Goal: Task Accomplishment & Management: Use online tool/utility

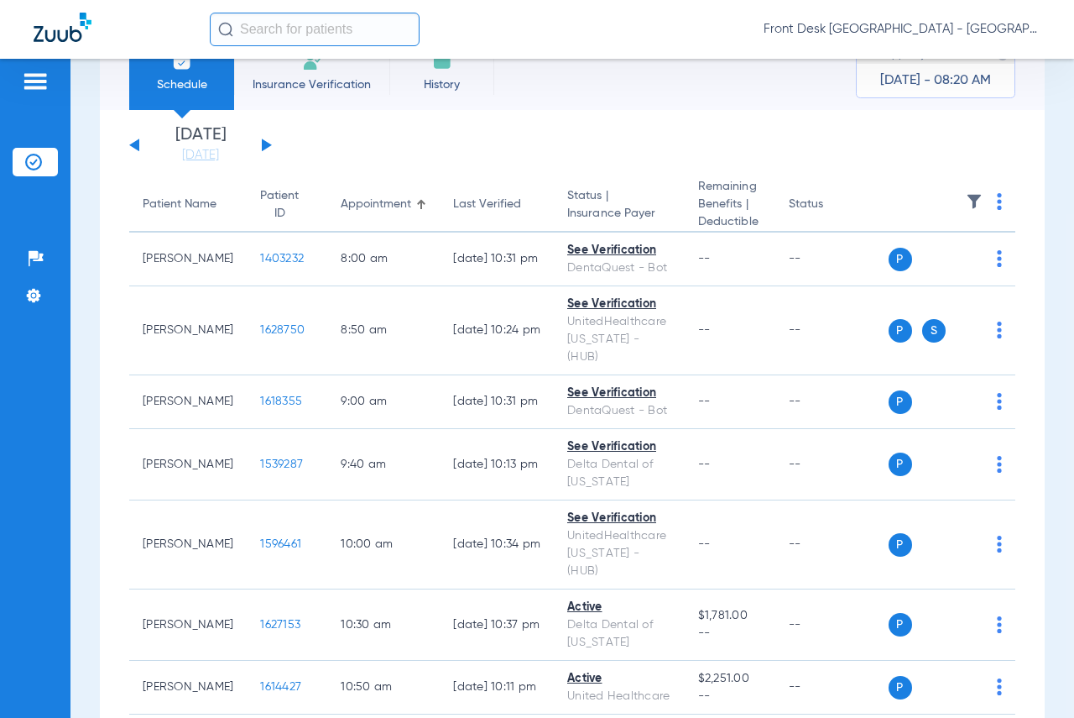
scroll to position [84, 0]
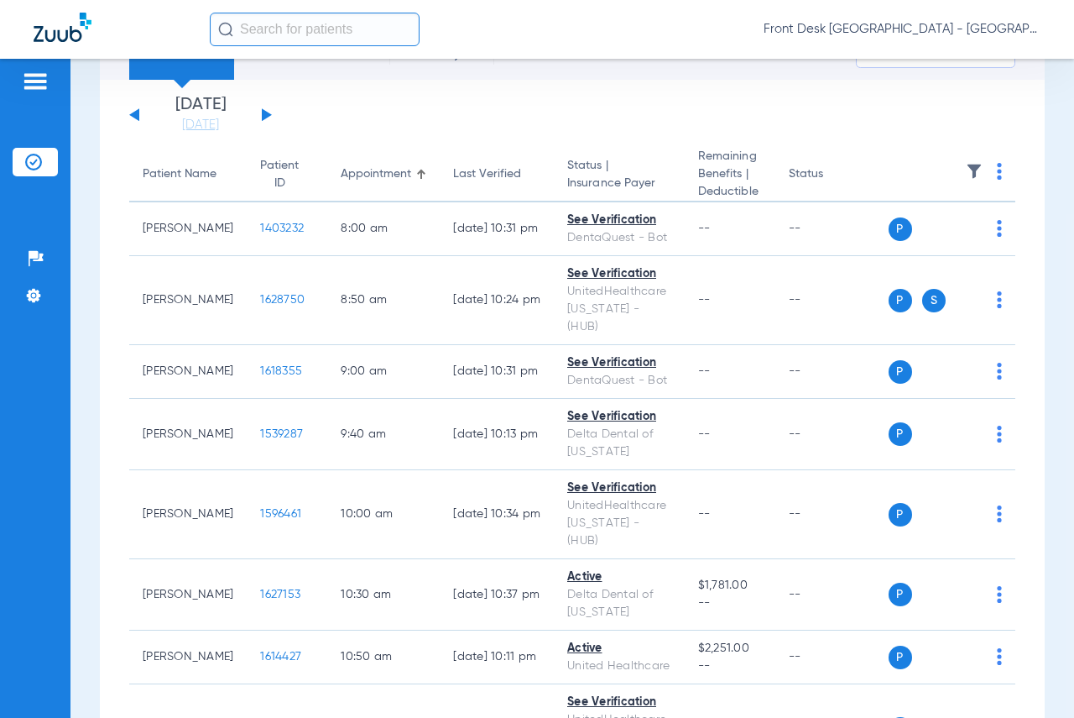
click at [285, 29] on input "text" at bounding box center [315, 30] width 210 height 34
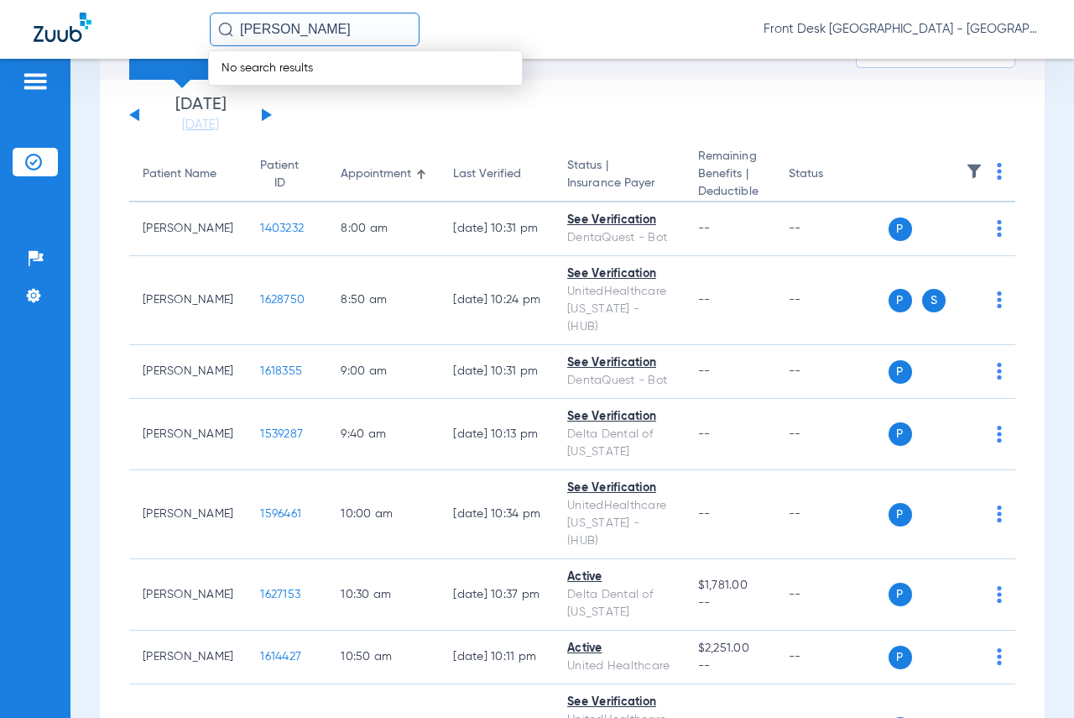
drag, startPoint x: 272, startPoint y: 29, endPoint x: 282, endPoint y: 29, distance: 10.1
click at [282, 29] on input "[PERSON_NAME]" at bounding box center [315, 30] width 210 height 34
click at [286, 28] on input "[PERSON_NAME]" at bounding box center [315, 30] width 210 height 34
type input "breeanna mett"
click at [272, 89] on span "Breeanna N Metty" at bounding box center [269, 89] width 94 height 13
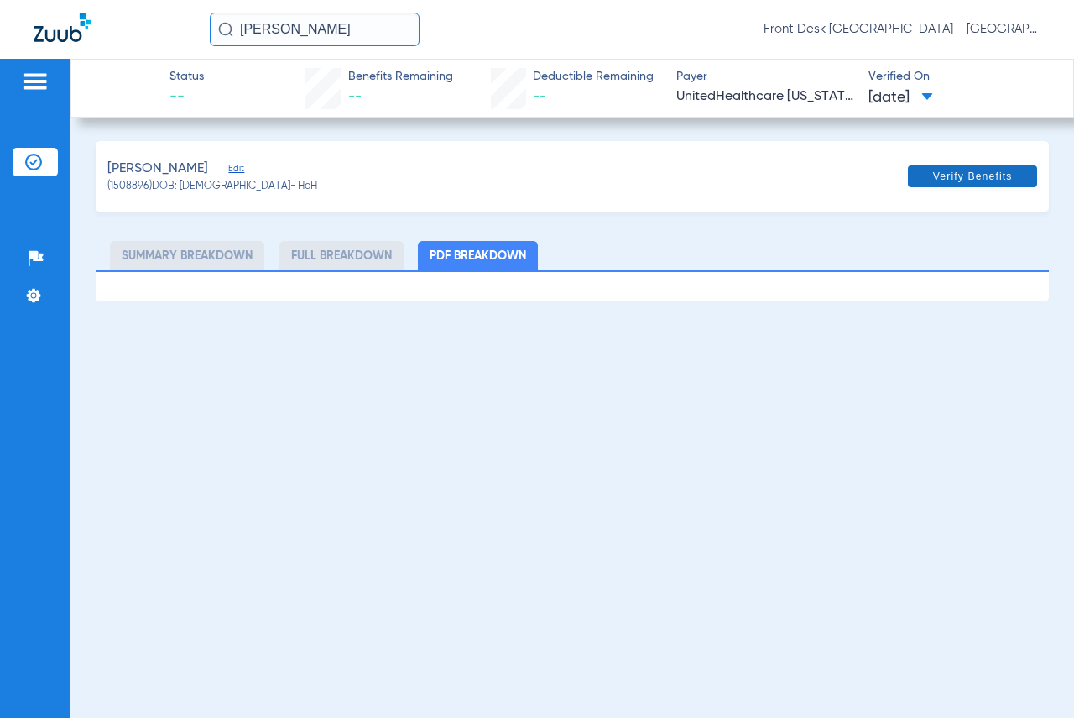
click at [924, 170] on span at bounding box center [972, 176] width 129 height 40
click at [252, 25] on input "text" at bounding box center [315, 30] width 210 height 34
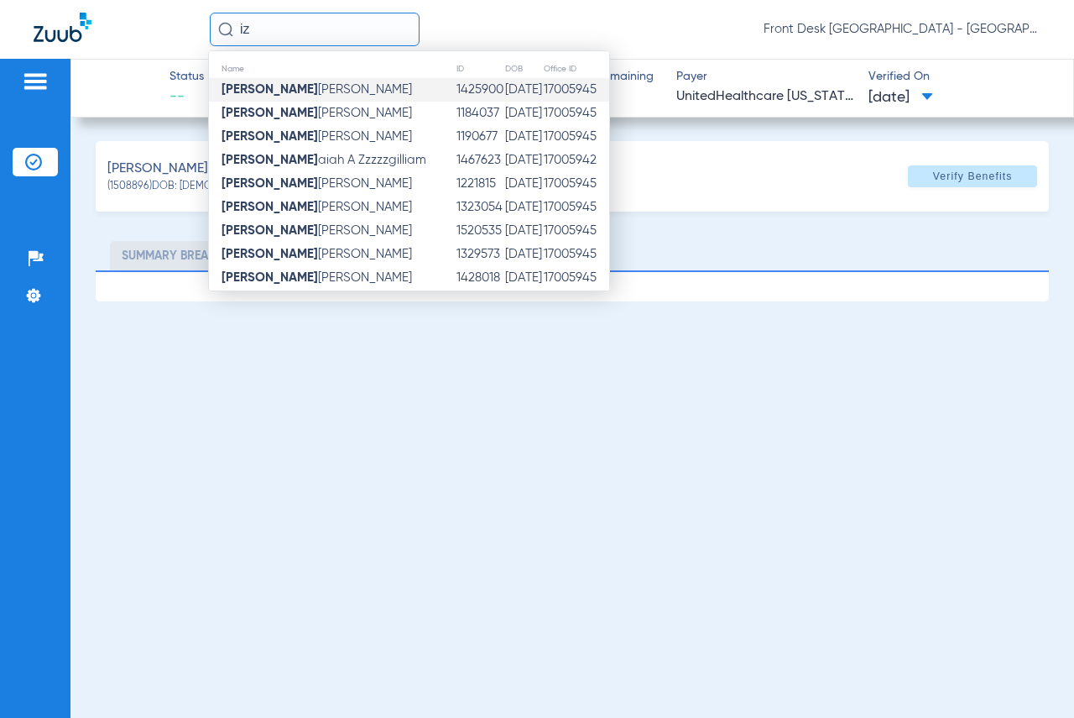
type input "iz"
click at [232, 98] on td "Iz [PERSON_NAME]" at bounding box center [332, 90] width 247 height 24
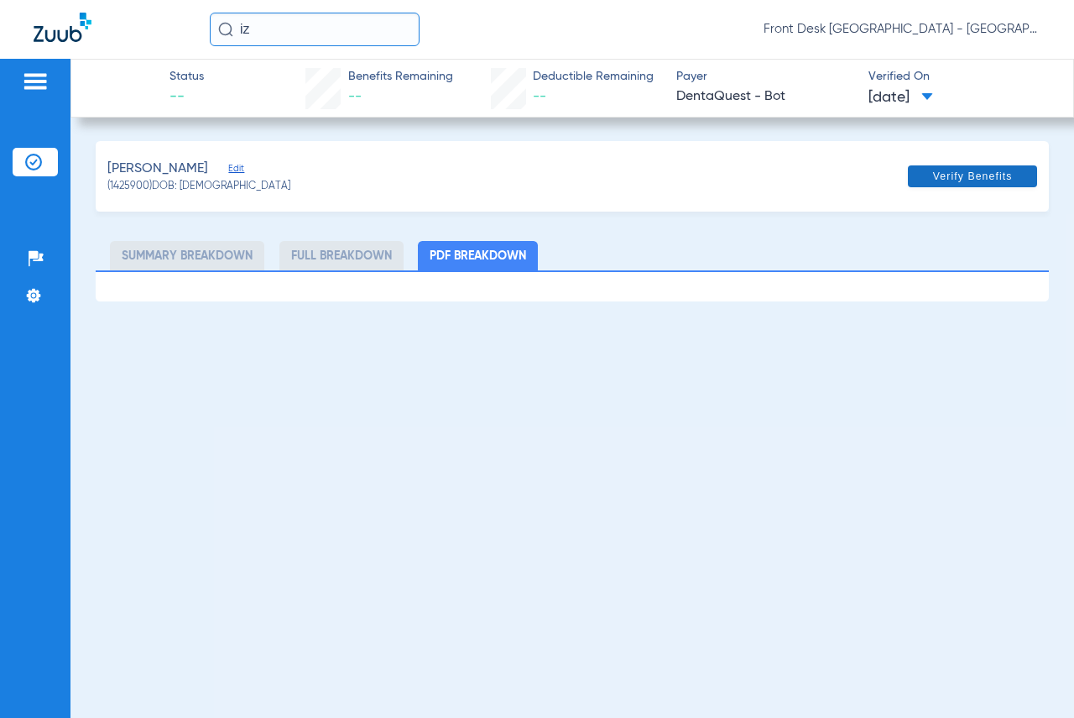
click at [1001, 187] on span at bounding box center [972, 176] width 129 height 40
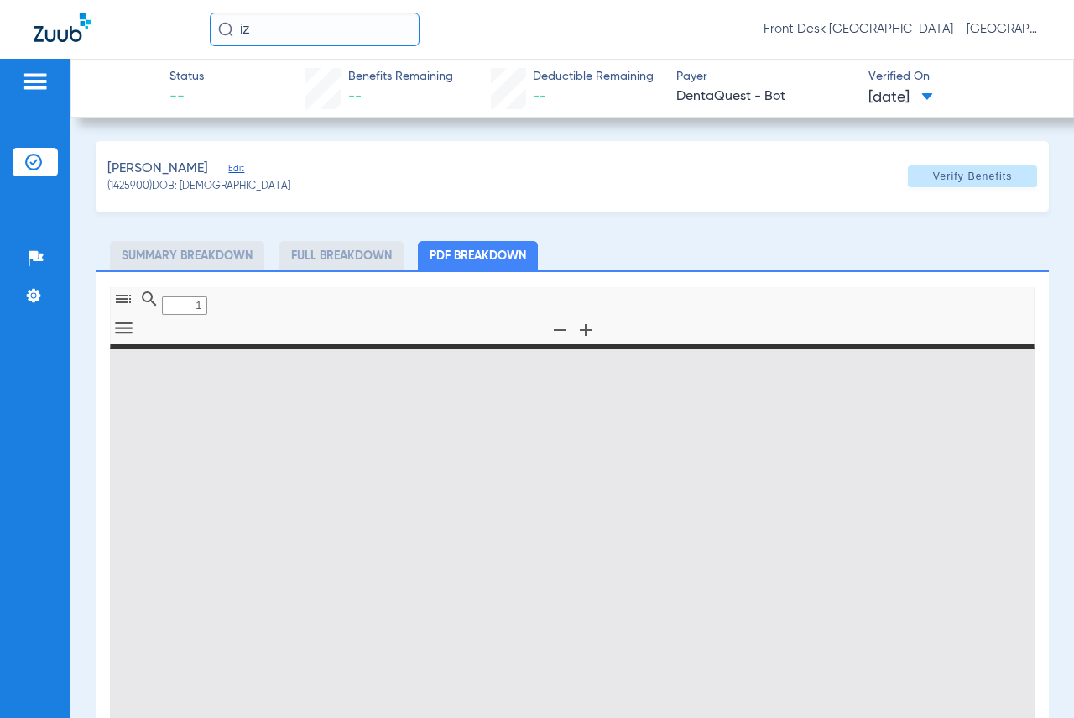
type input "0"
select select "page-width"
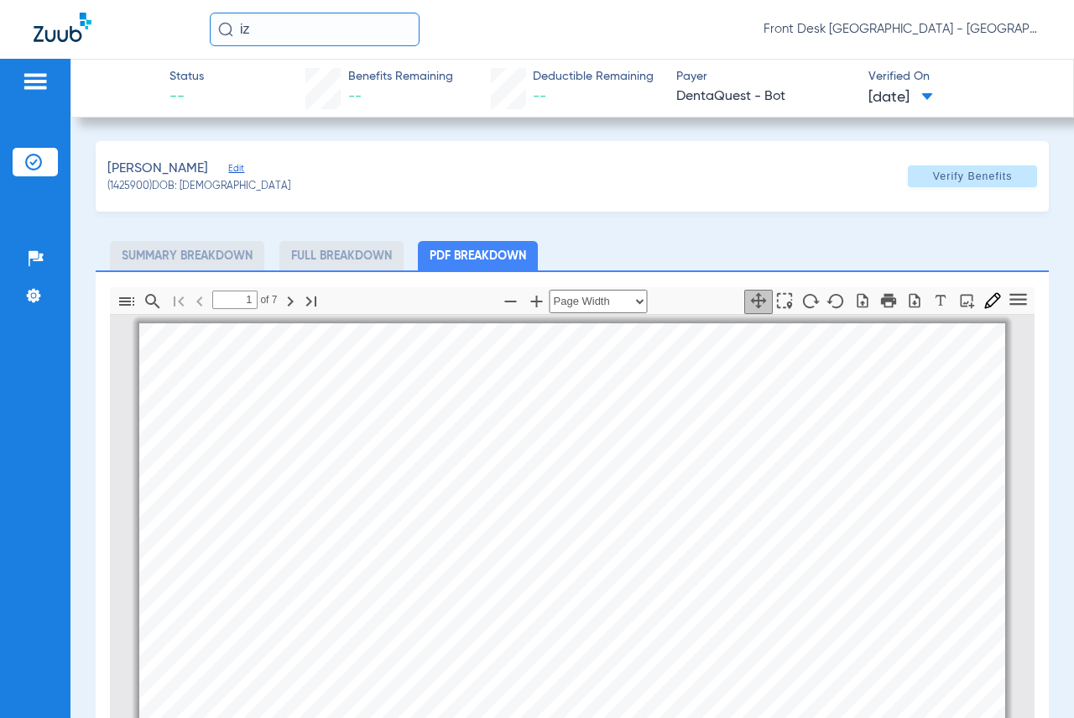
scroll to position [8, 0]
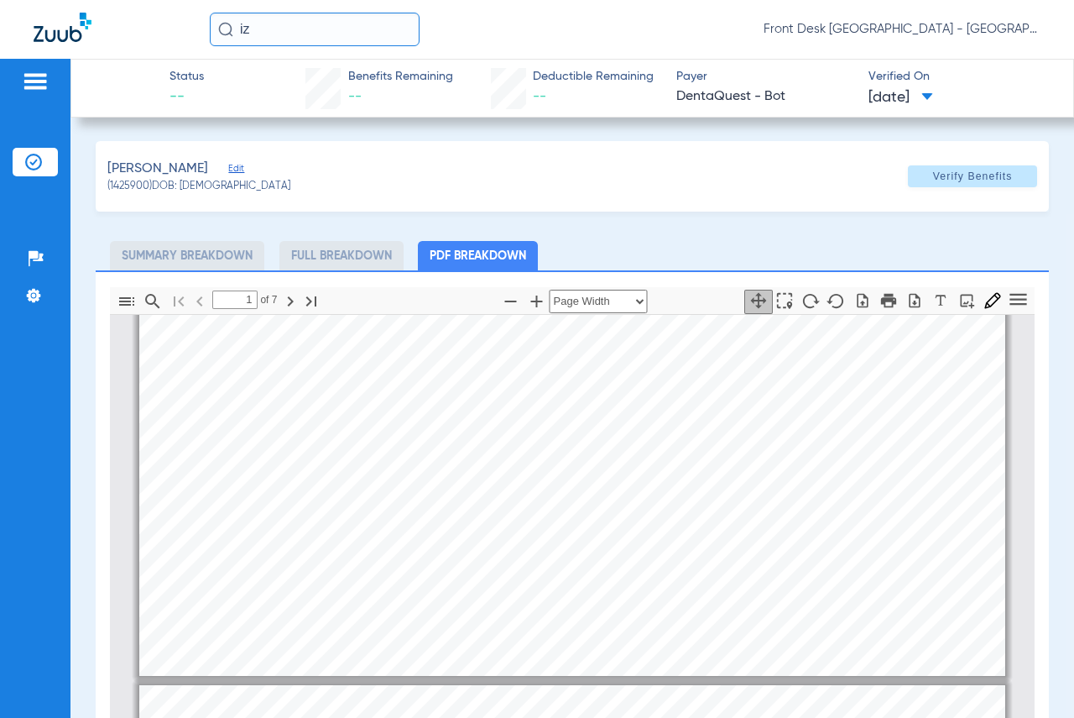
type input "2"
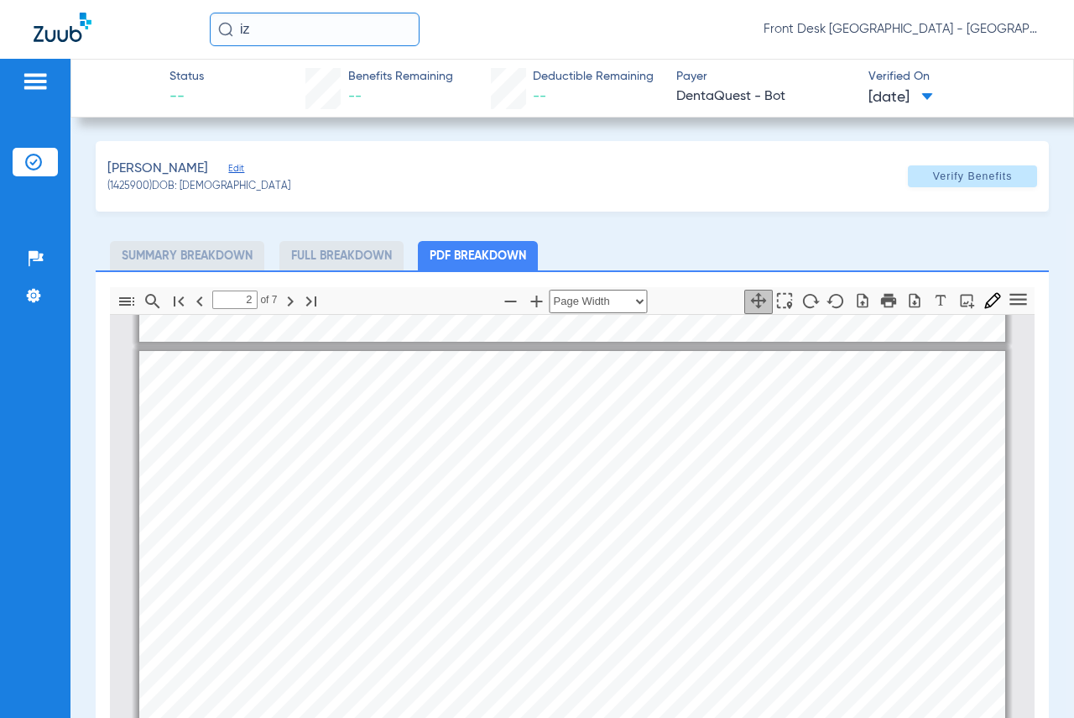
scroll to position [596, 0]
click at [31, 84] on img at bounding box center [35, 81] width 27 height 20
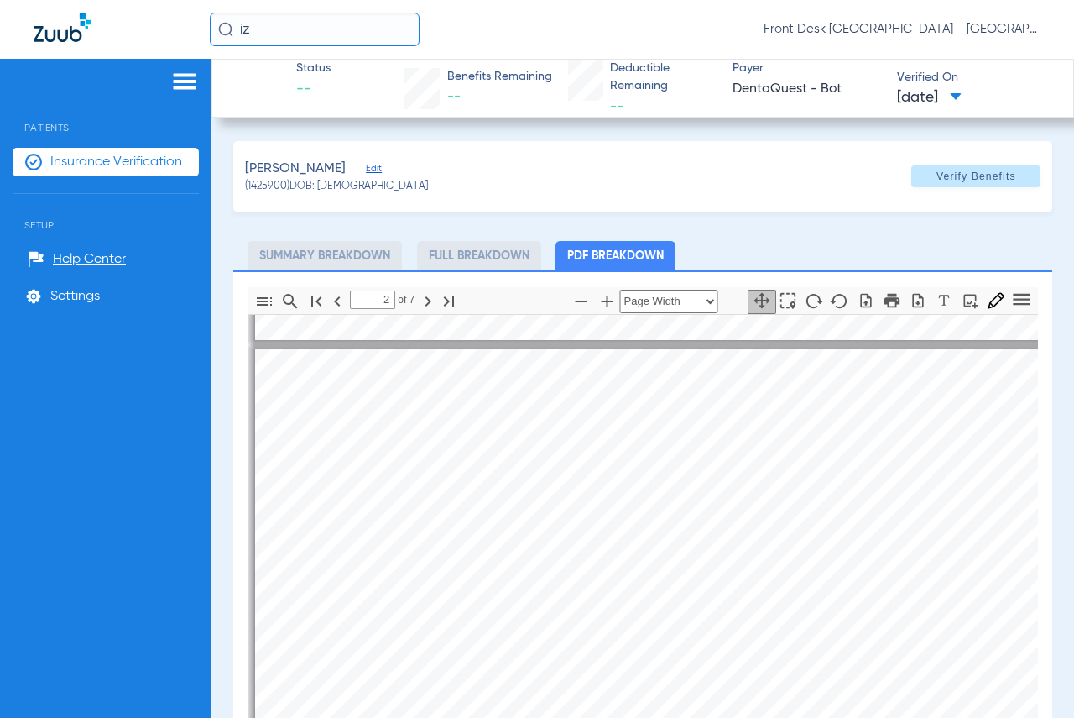
click at [118, 165] on span "Insurance Verification" at bounding box center [116, 162] width 132 height 17
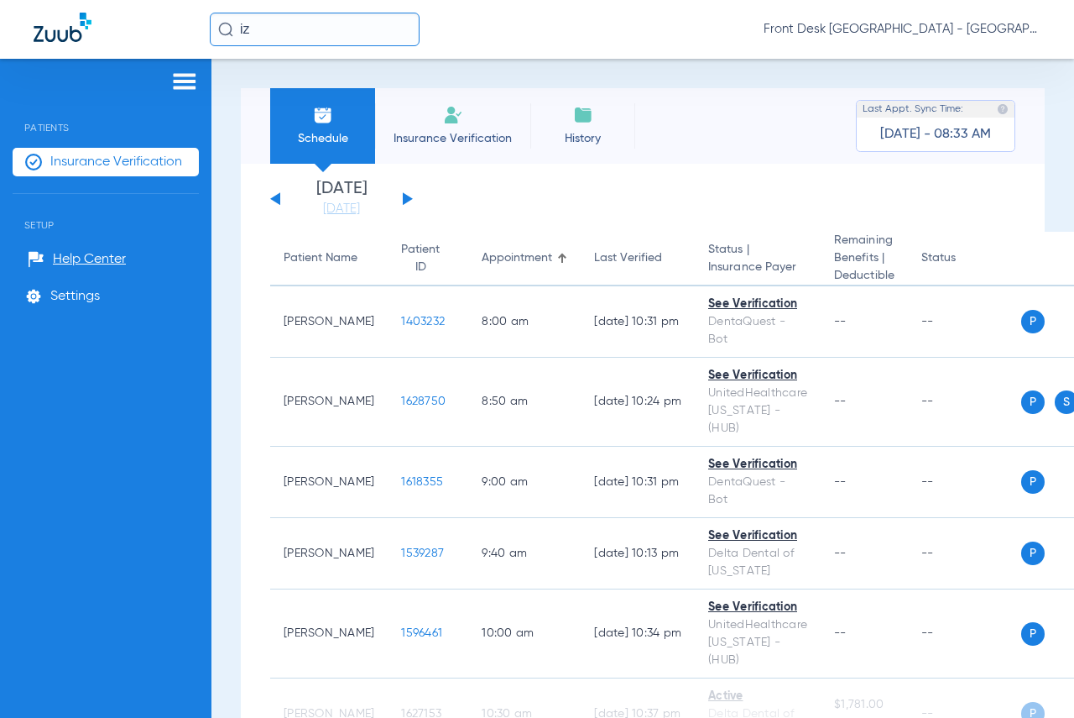
click at [185, 79] on img at bounding box center [184, 81] width 27 height 20
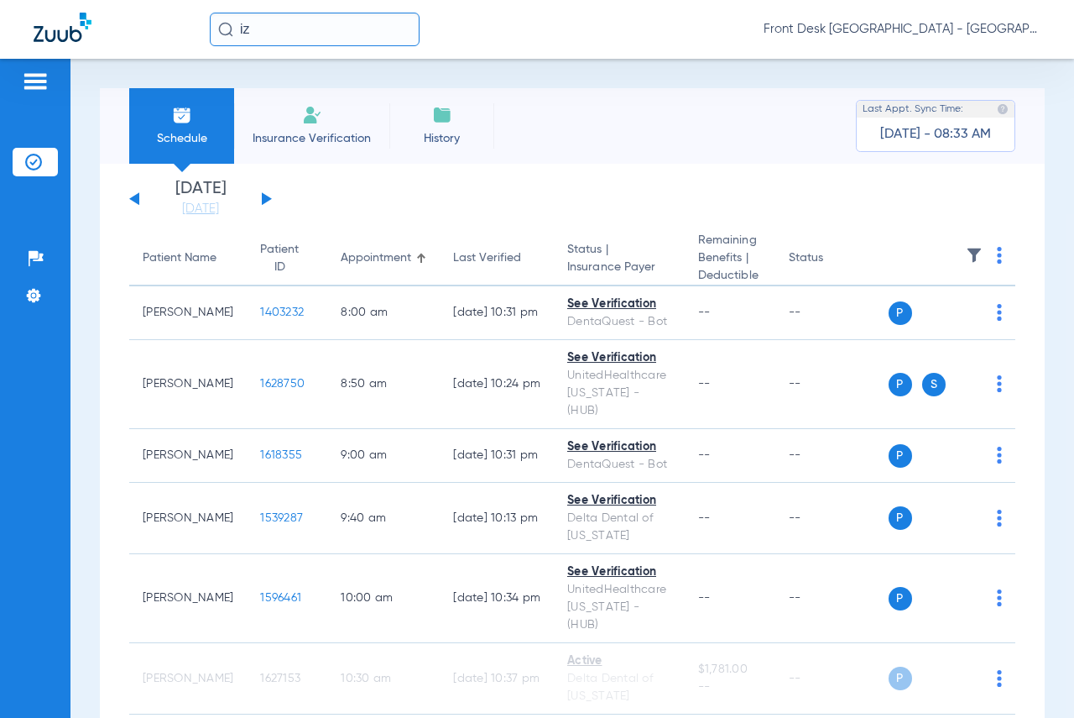
click at [1029, 78] on div "Schedule Insurance Verification History Last Appt. Sync Time: [DATE] - 08:33 AM…" at bounding box center [573, 388] width 1004 height 659
